Goal: Manage account settings

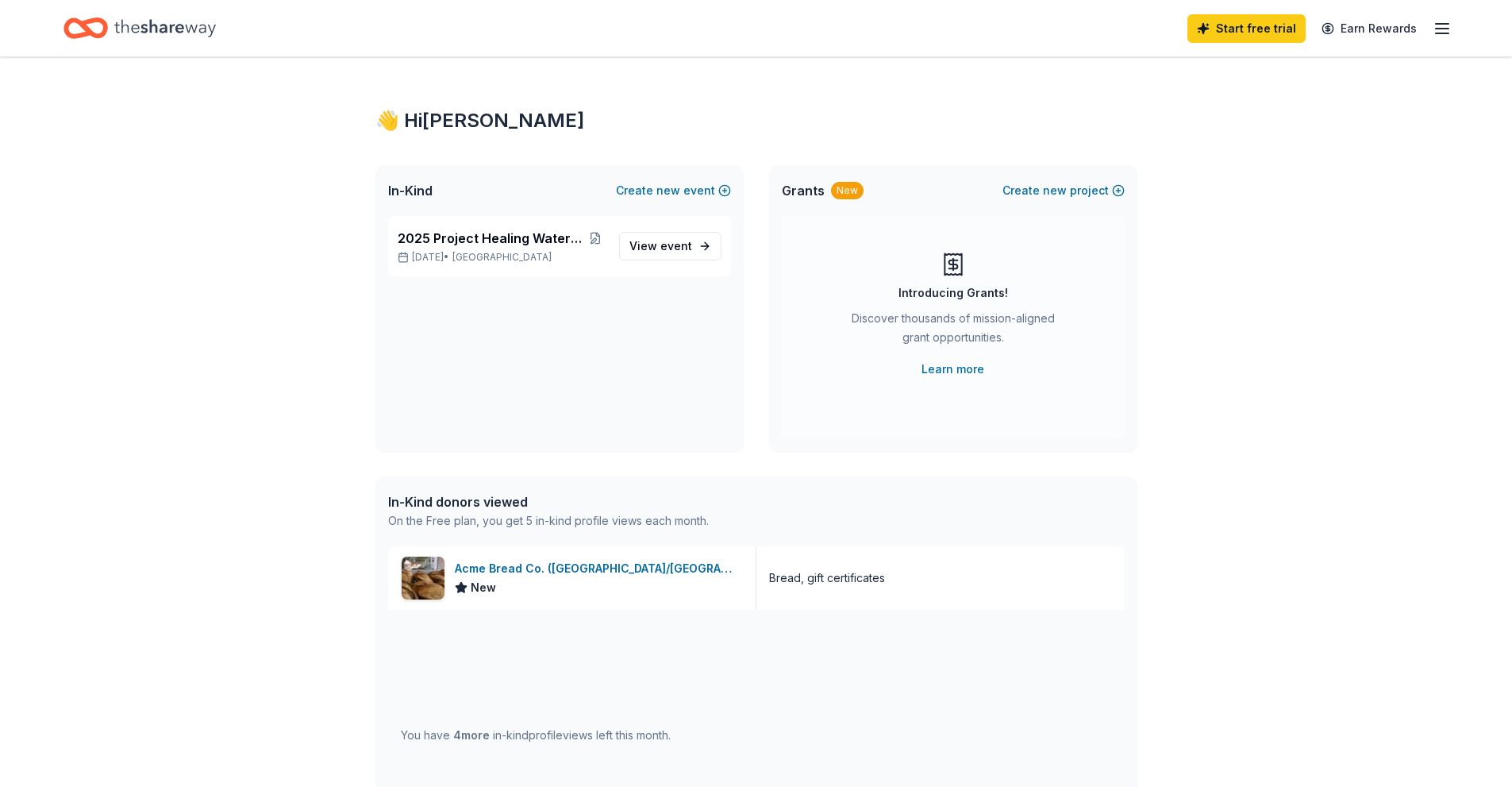
click at [1449, 30] on icon "button" at bounding box center [1442, 28] width 19 height 19
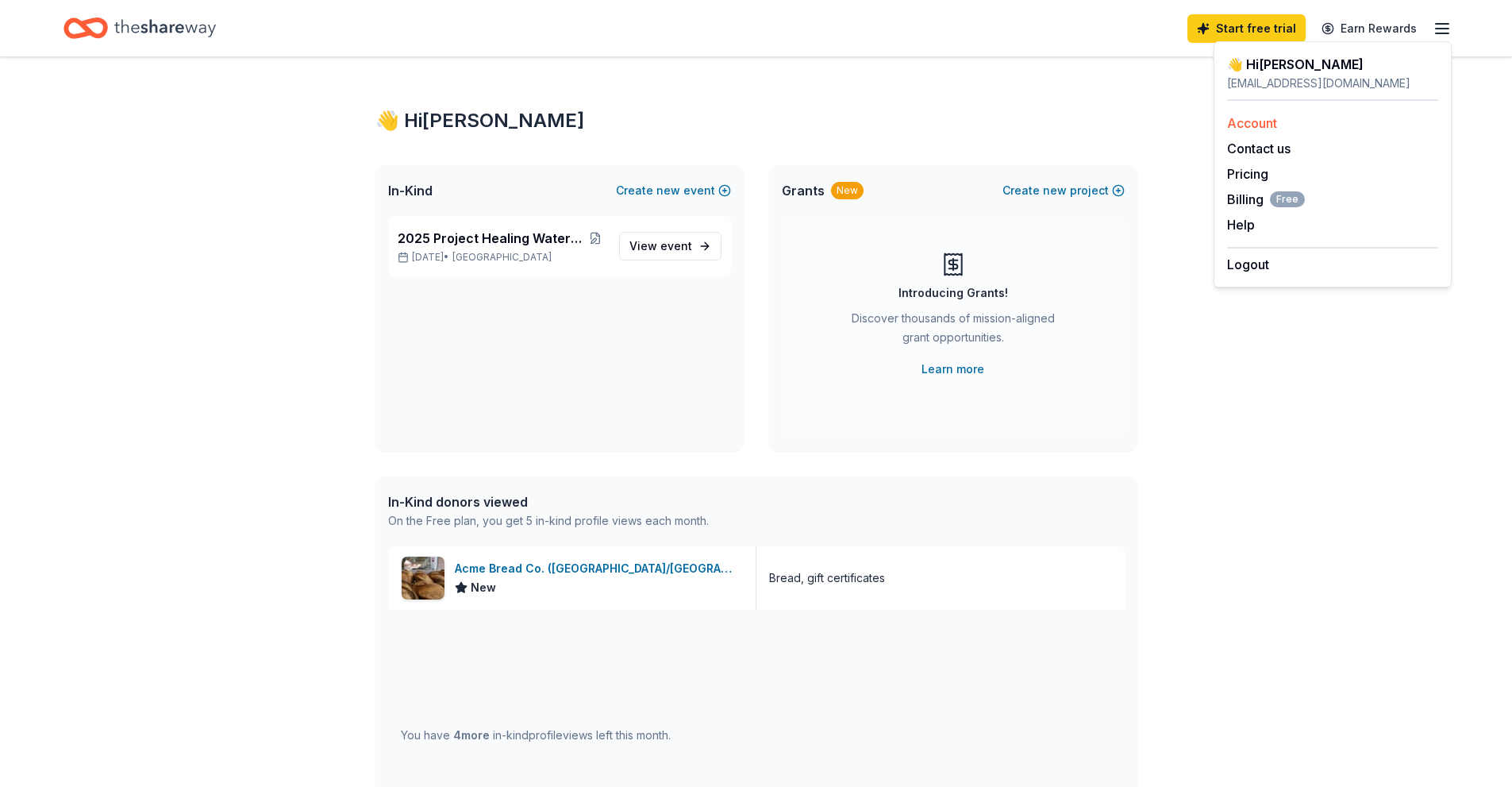
click at [1277, 123] on link "Account" at bounding box center [1252, 124] width 50 height 16
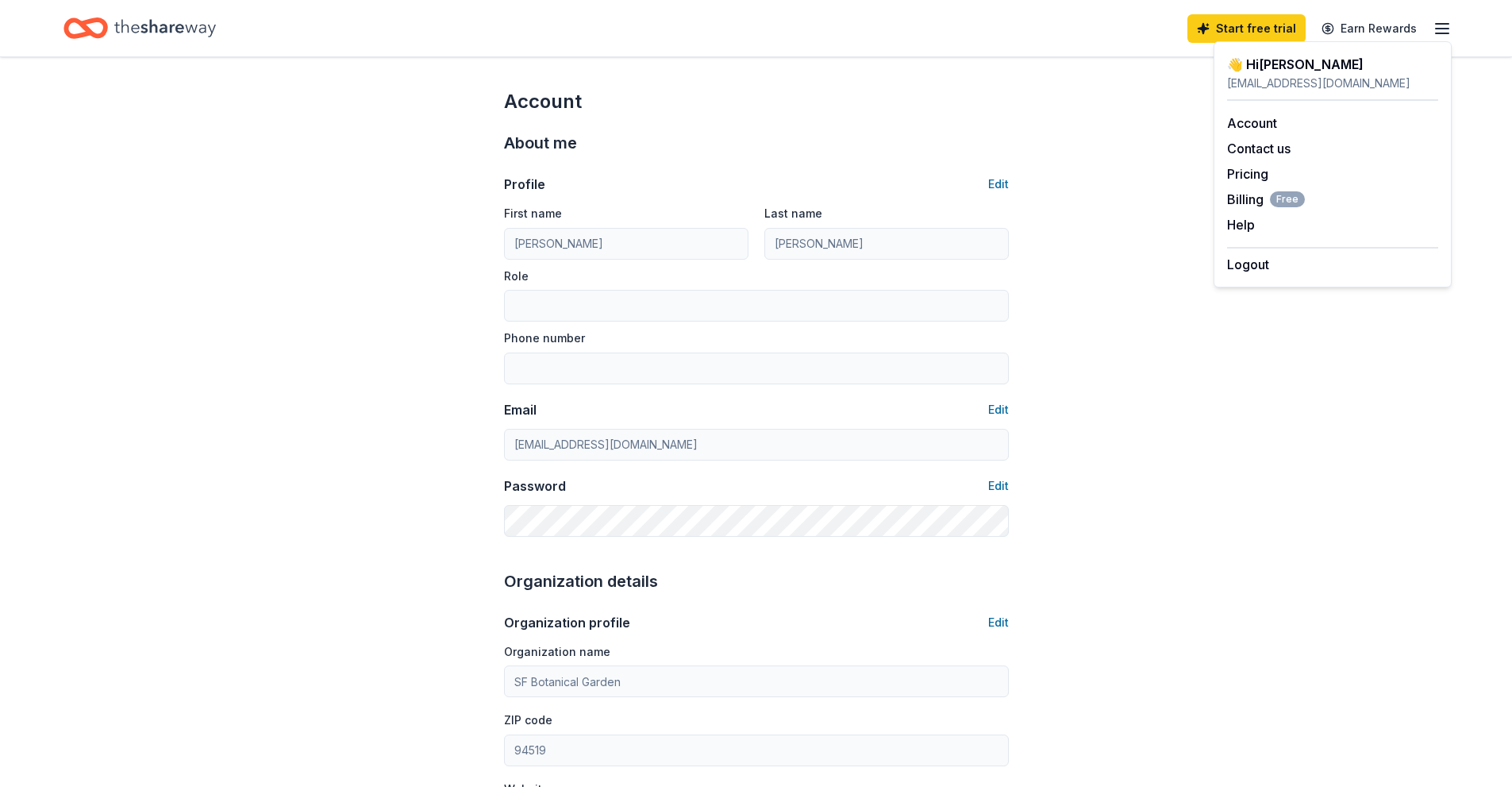
click at [1343, 77] on div "[EMAIL_ADDRESS][DOMAIN_NAME]" at bounding box center [1333, 83] width 211 height 19
click at [934, 130] on div "About me" at bounding box center [756, 142] width 505 height 25
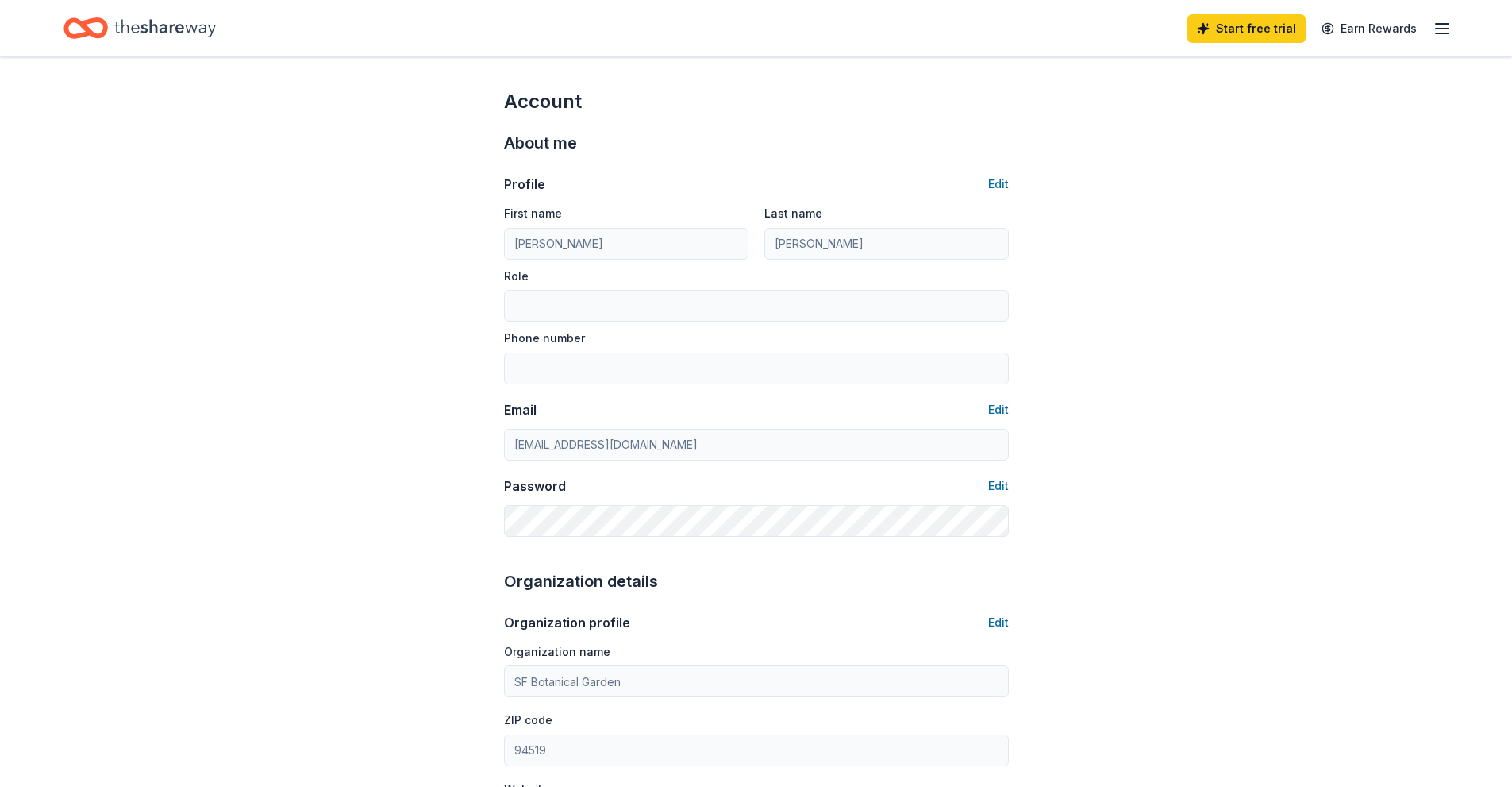
click at [143, 29] on icon "Home" at bounding box center [165, 27] width 102 height 17
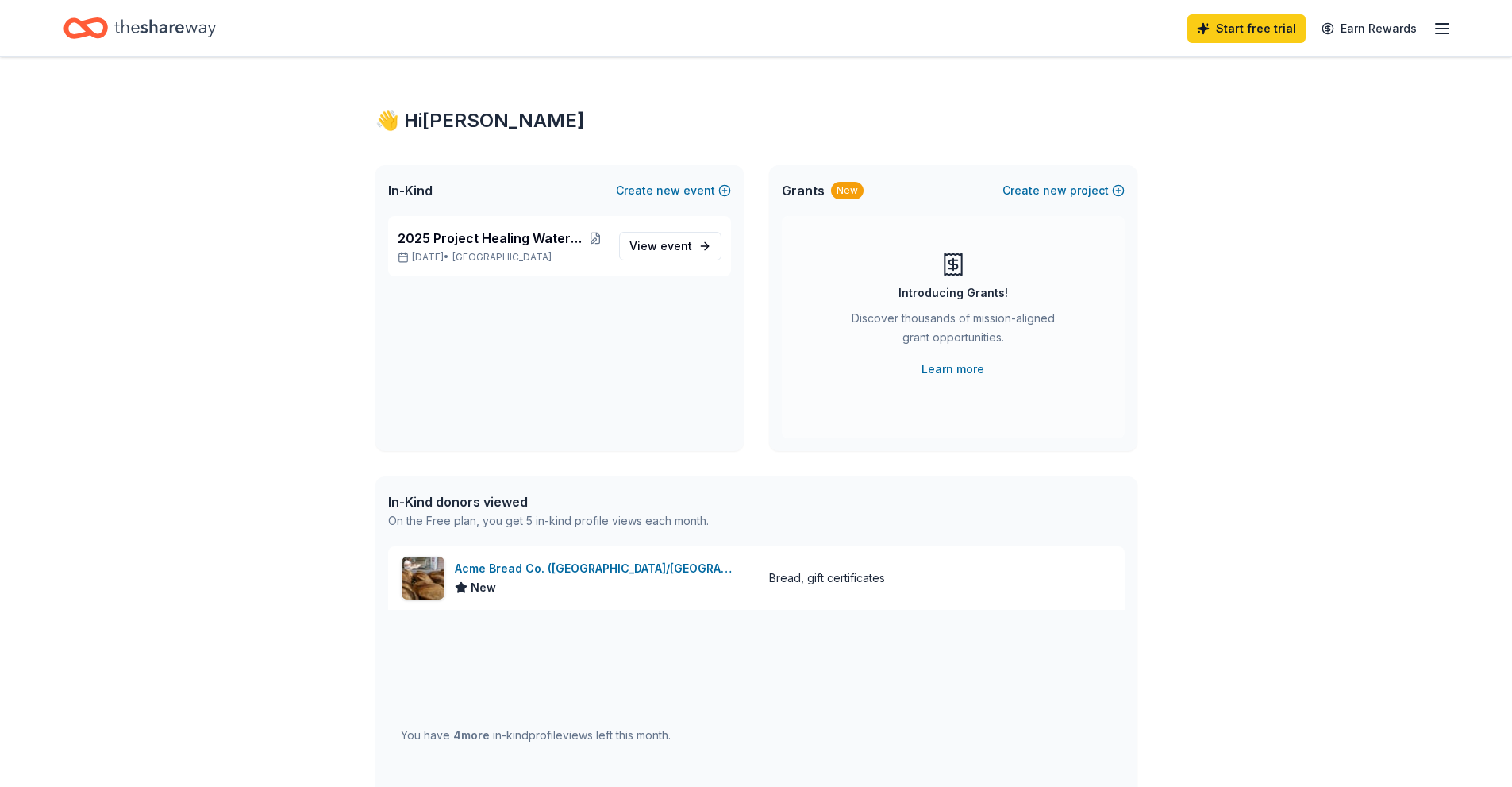
click at [503, 739] on div "You have 4 more in-kind profile views left this month." at bounding box center [535, 735] width 269 height 19
